Goal: Task Accomplishment & Management: Use online tool/utility

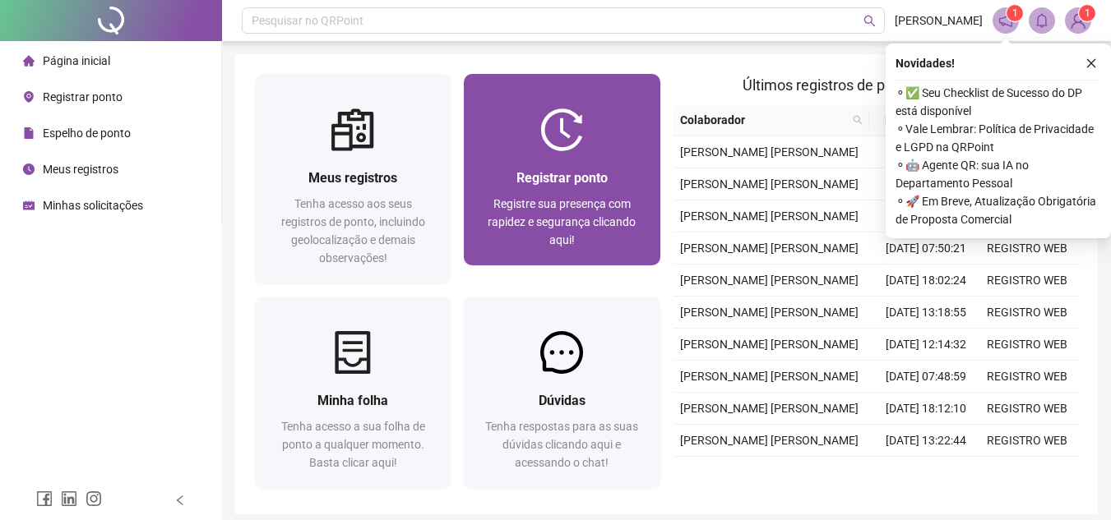
click at [550, 170] on span "Registrar ponto" at bounding box center [561, 178] width 91 height 16
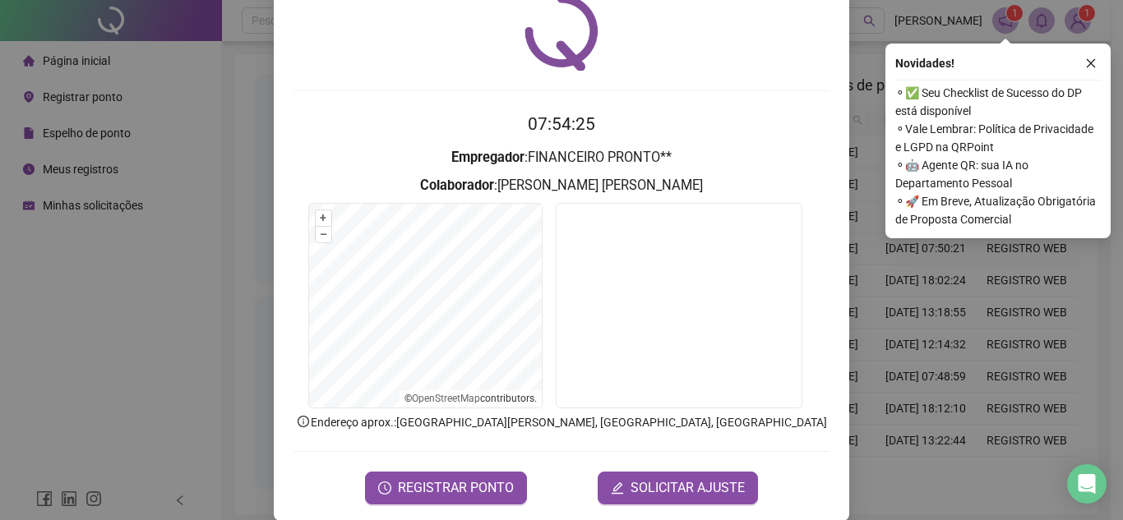
scroll to position [86, 0]
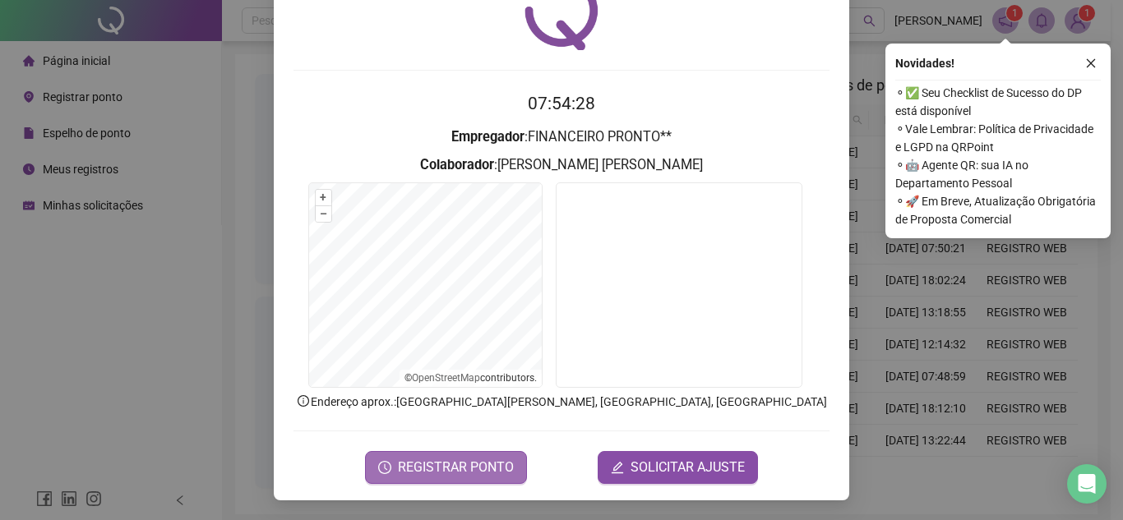
click at [474, 472] on span "REGISTRAR PONTO" at bounding box center [456, 468] width 116 height 20
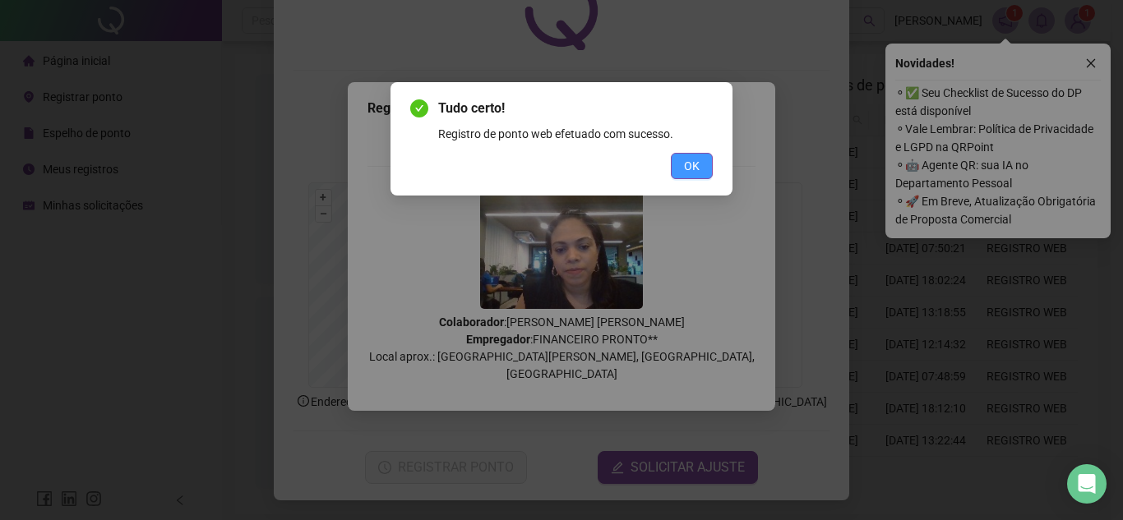
click at [684, 167] on span "OK" at bounding box center [692, 166] width 16 height 18
